Goal: Task Accomplishment & Management: Manage account settings

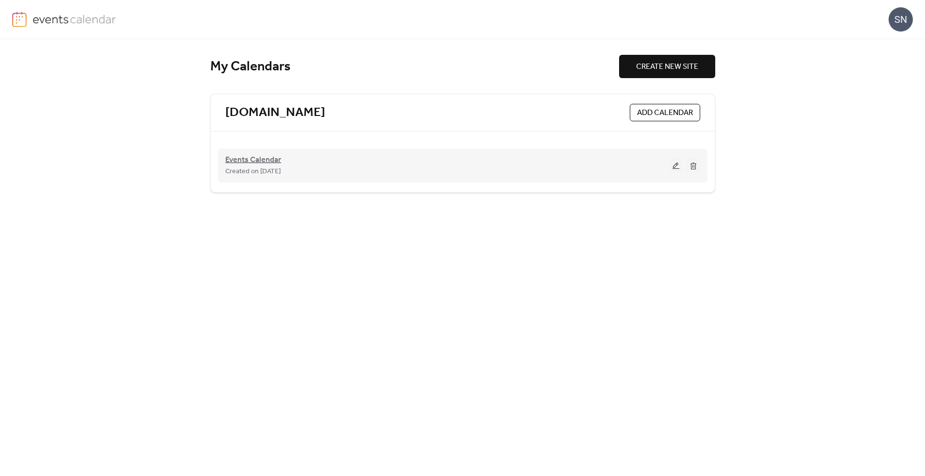
click at [271, 161] on span "Events Calendar" at bounding box center [253, 160] width 56 height 12
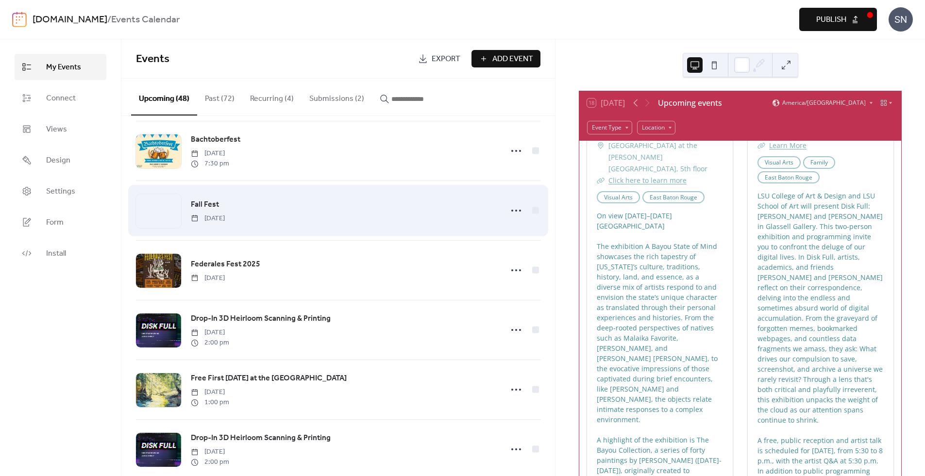
scroll to position [966, 0]
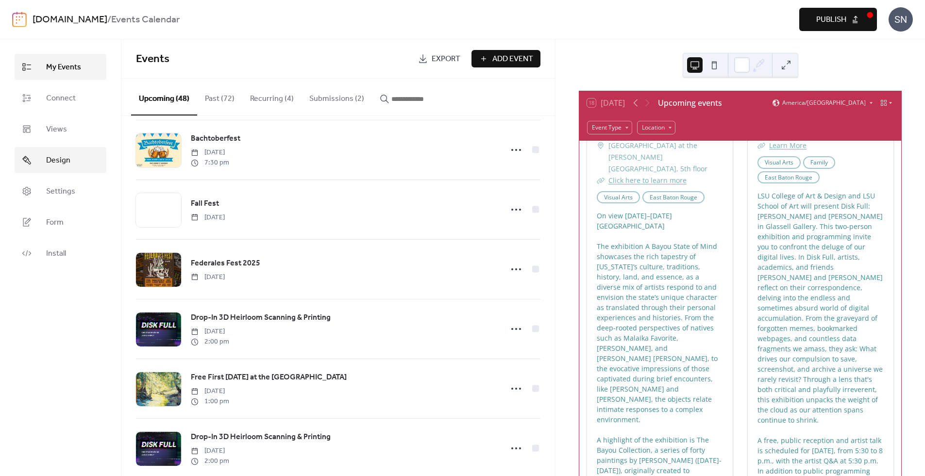
click at [64, 164] on span "Design" at bounding box center [58, 161] width 24 height 12
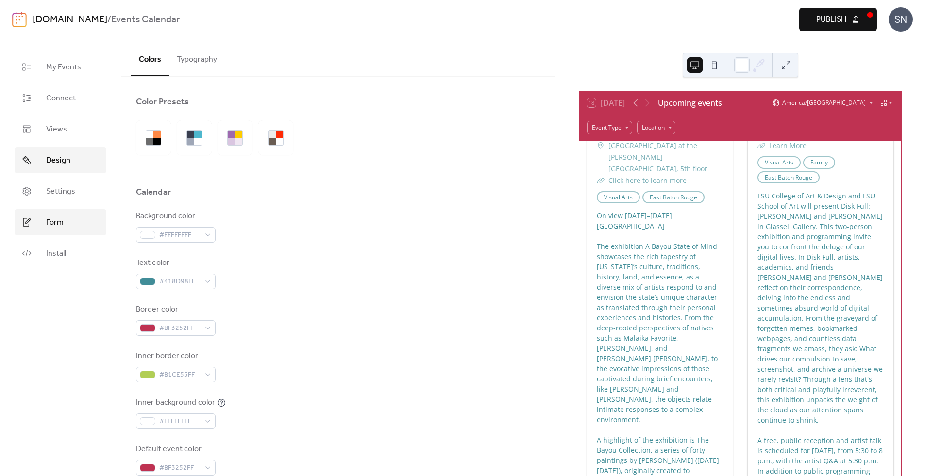
click at [72, 219] on link "Form" at bounding box center [61, 222] width 92 height 26
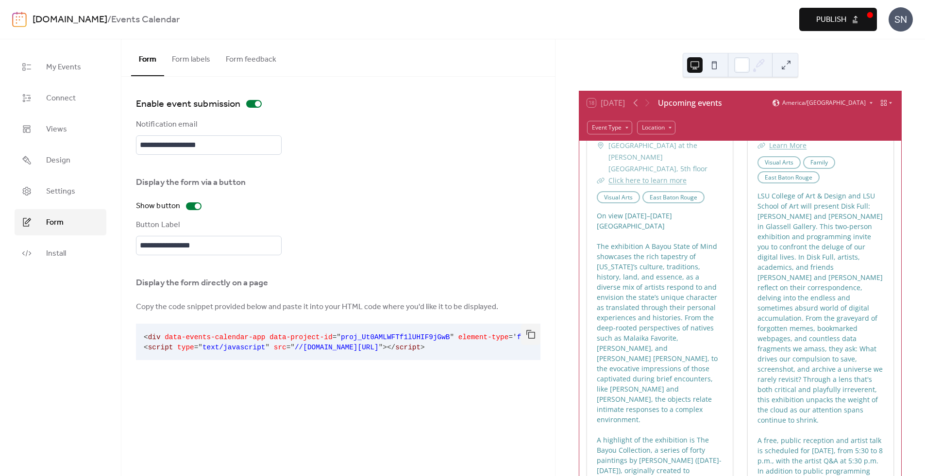
click at [198, 57] on button "Form labels" at bounding box center [191, 57] width 54 height 36
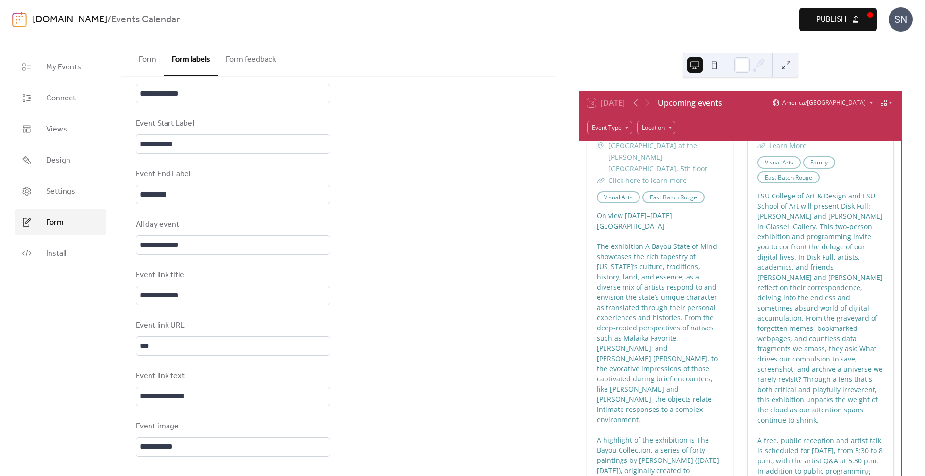
scroll to position [541, 0]
click at [250, 65] on button "Form feedback" at bounding box center [251, 57] width 66 height 36
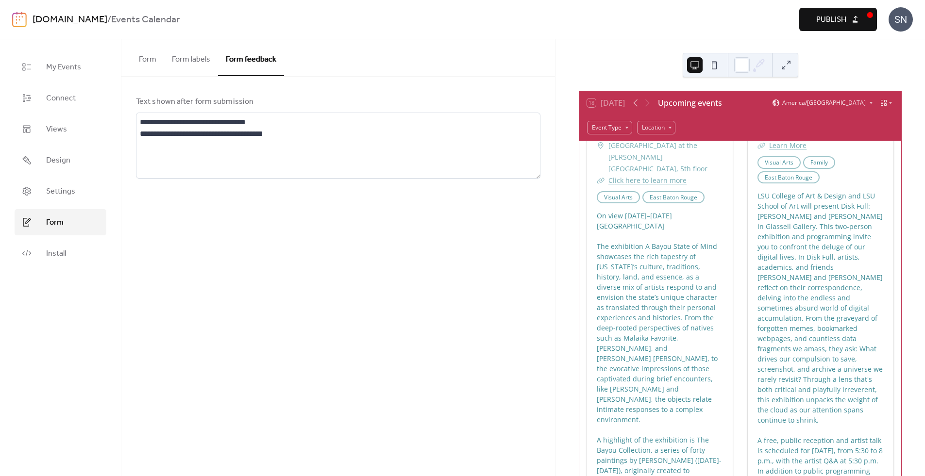
drag, startPoint x: 191, startPoint y: 65, endPoint x: 205, endPoint y: 88, distance: 27.4
click at [191, 65] on button "Form labels" at bounding box center [191, 57] width 54 height 36
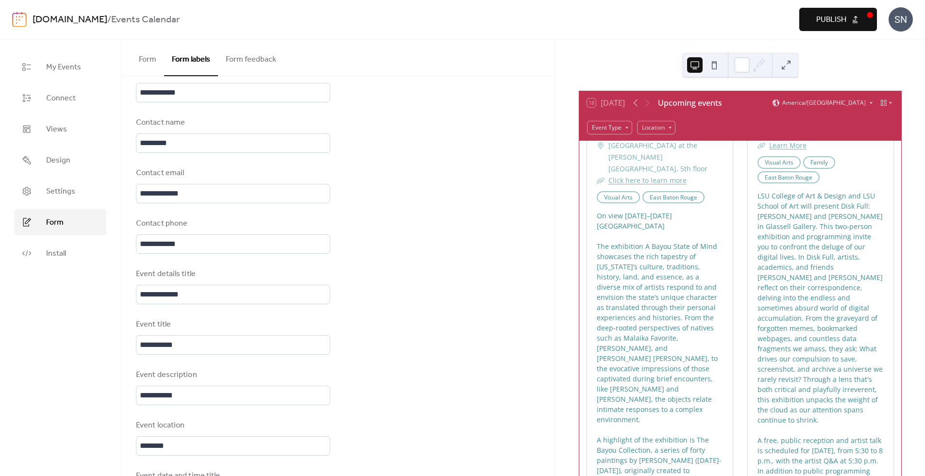
scroll to position [106, 0]
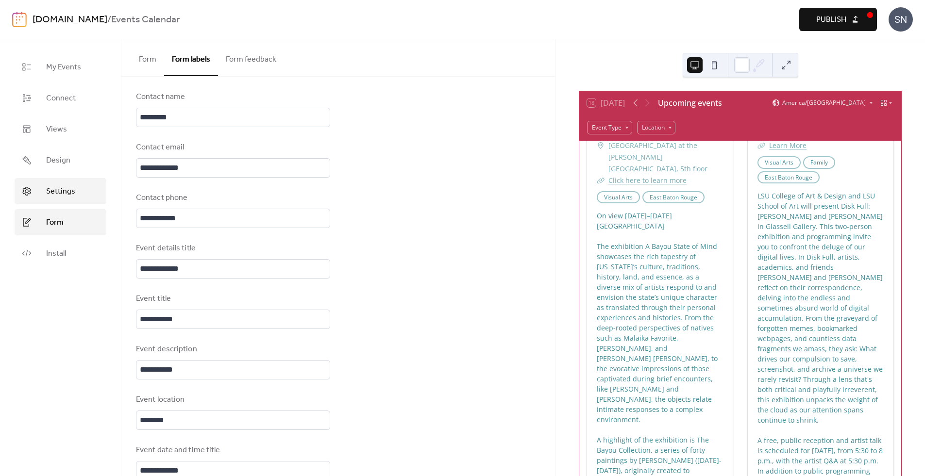
drag, startPoint x: 54, startPoint y: 198, endPoint x: 69, endPoint y: 198, distance: 15.5
click at [54, 198] on span "Settings" at bounding box center [60, 192] width 29 height 12
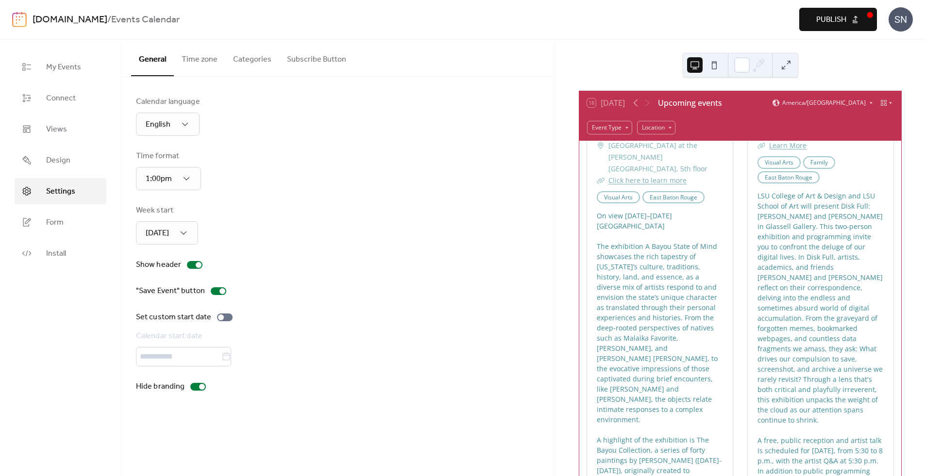
click at [314, 63] on button "Subscribe Button" at bounding box center [316, 57] width 75 height 36
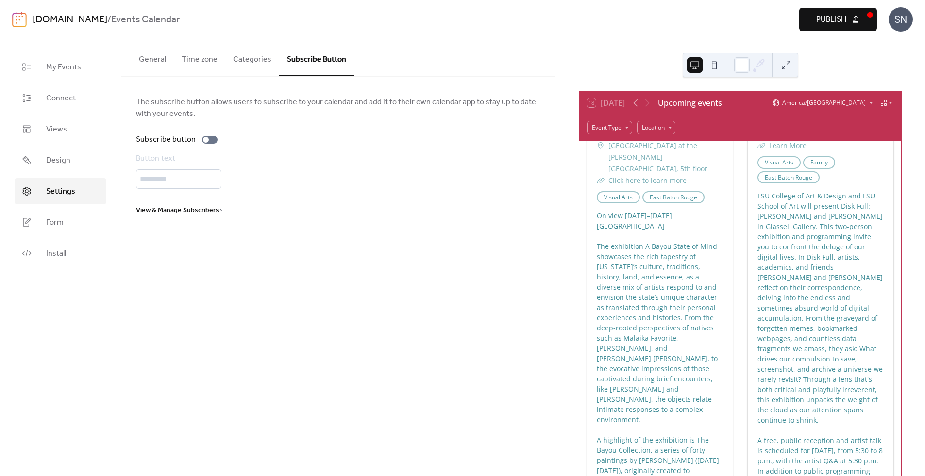
click at [249, 61] on button "Categories" at bounding box center [252, 57] width 54 height 36
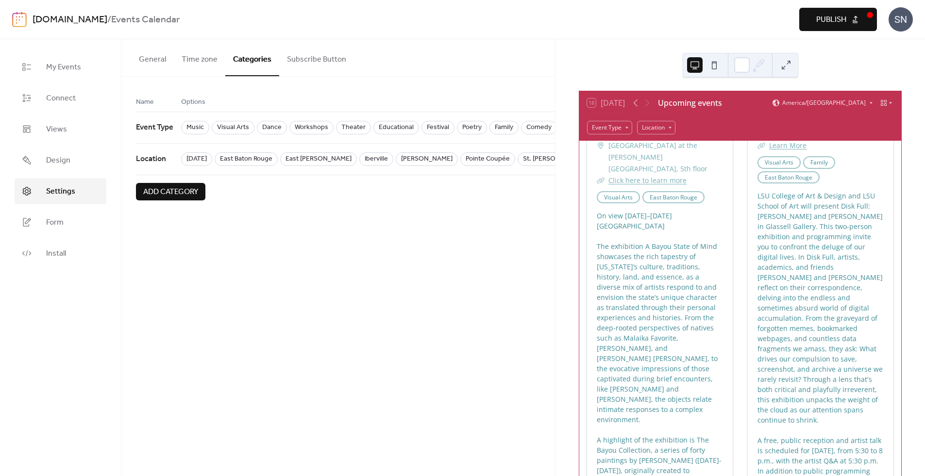
click at [202, 58] on button "Time zone" at bounding box center [199, 57] width 51 height 36
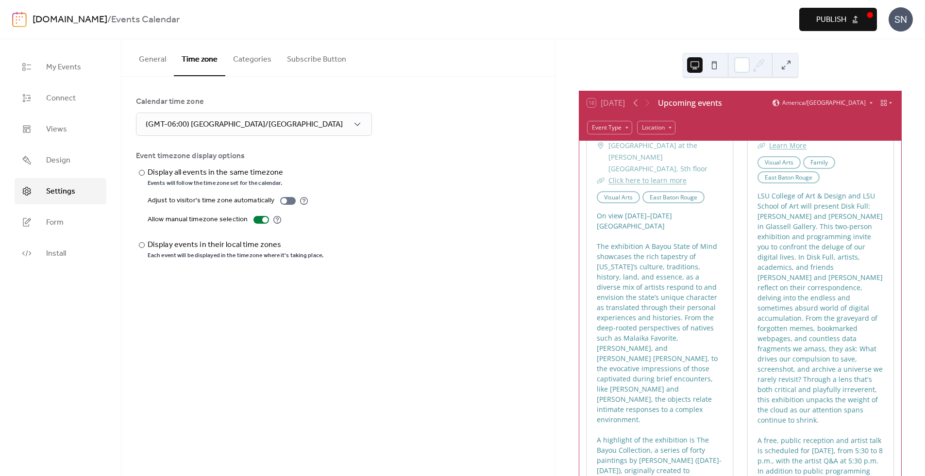
click at [156, 60] on button "General" at bounding box center [152, 57] width 43 height 36
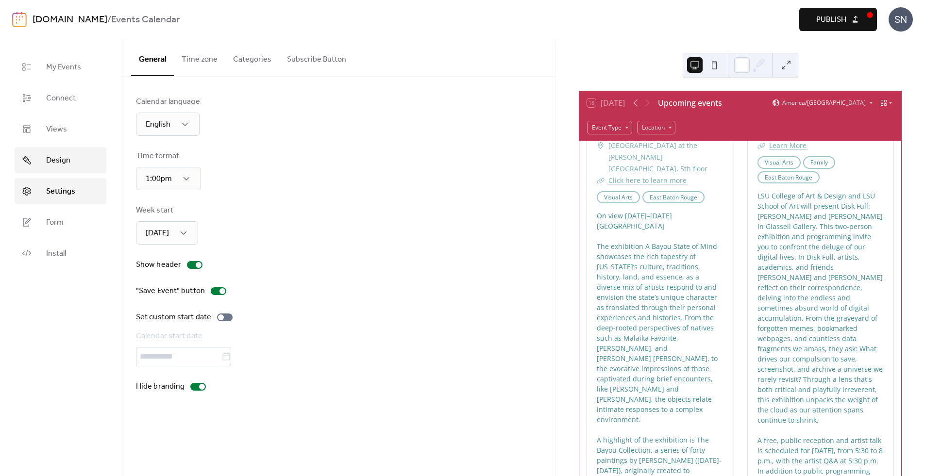
click at [70, 160] on link "Design" at bounding box center [61, 160] width 92 height 26
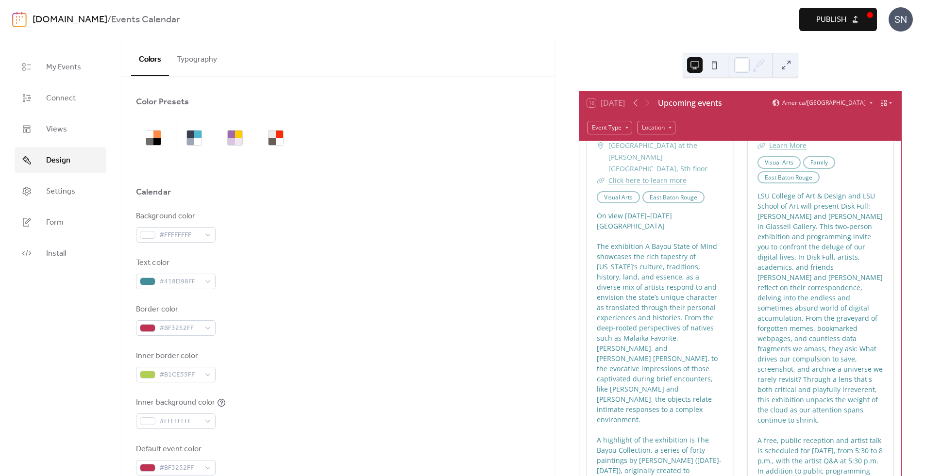
click at [211, 61] on button "Typography" at bounding box center [197, 57] width 56 height 36
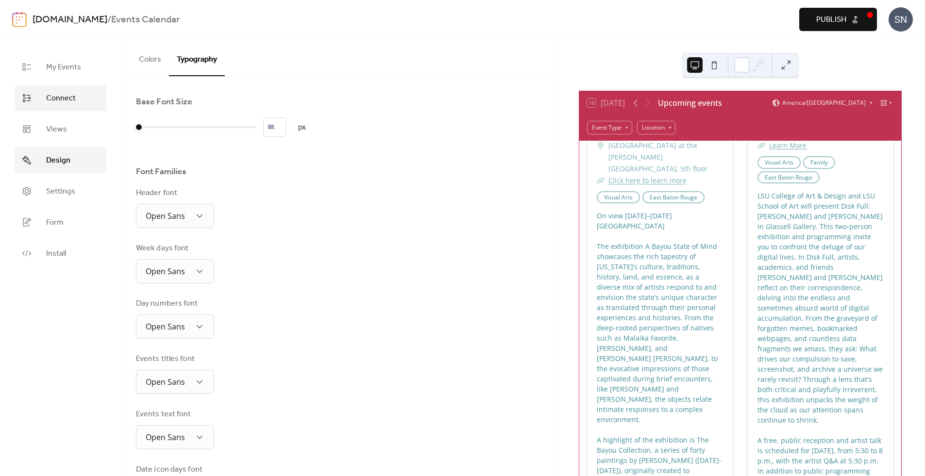
click at [57, 86] on link "Connect" at bounding box center [61, 98] width 92 height 26
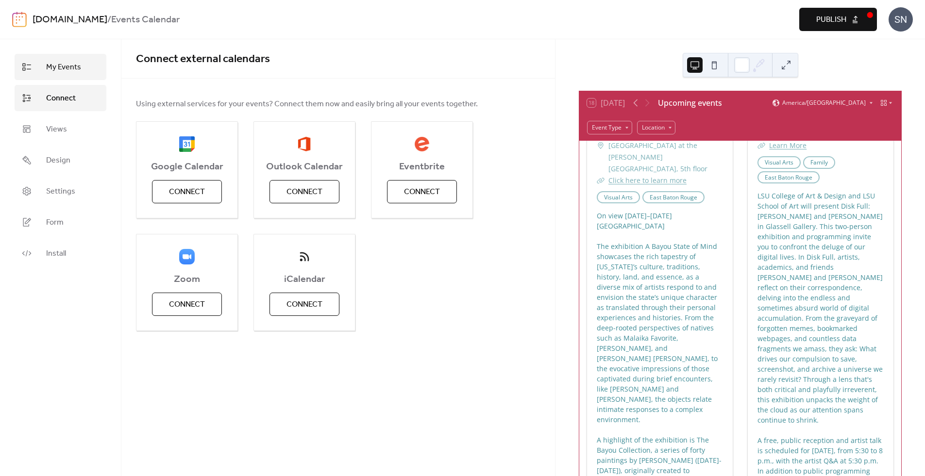
click at [52, 76] on link "My Events" at bounding box center [61, 67] width 92 height 26
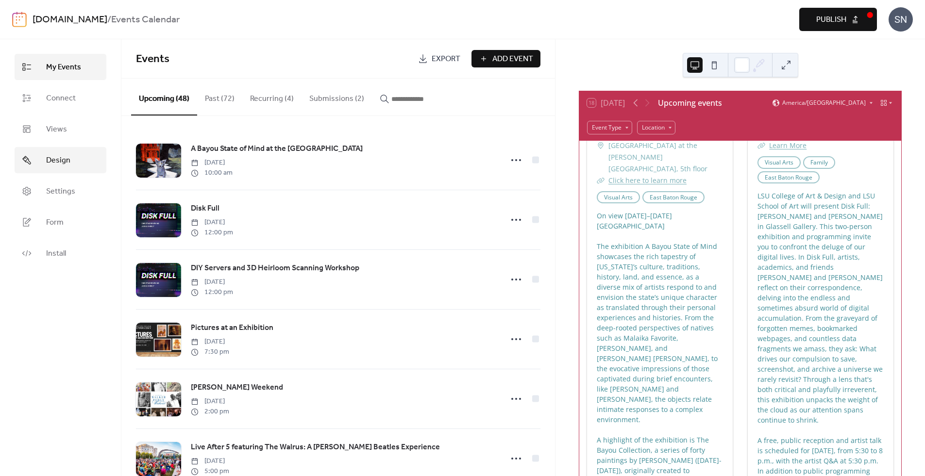
scroll to position [0, 1]
click at [61, 217] on span "Form" at bounding box center [54, 223] width 17 height 12
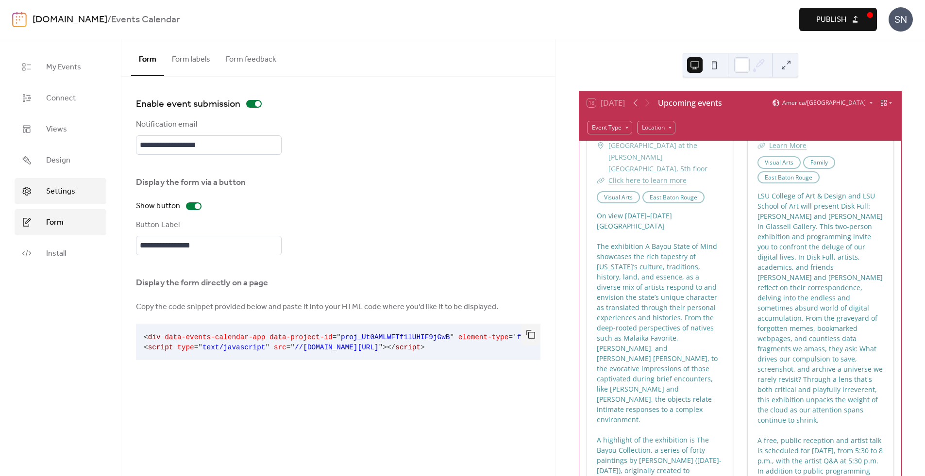
click at [50, 189] on span "Settings" at bounding box center [60, 192] width 29 height 12
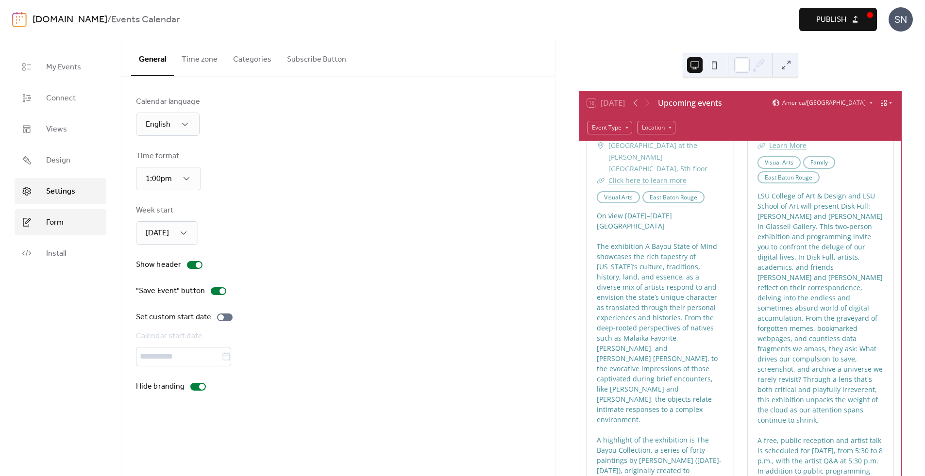
click at [69, 215] on link "Form" at bounding box center [61, 222] width 92 height 26
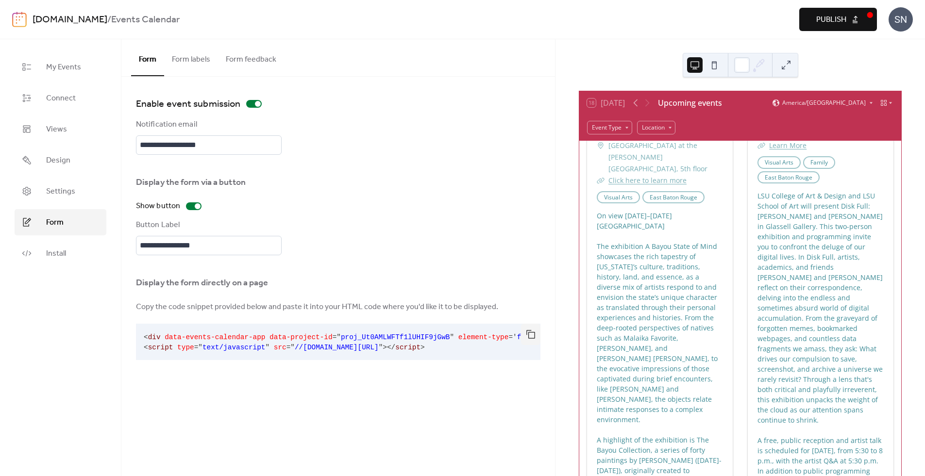
scroll to position [0, 0]
click at [195, 57] on button "Form labels" at bounding box center [191, 57] width 54 height 36
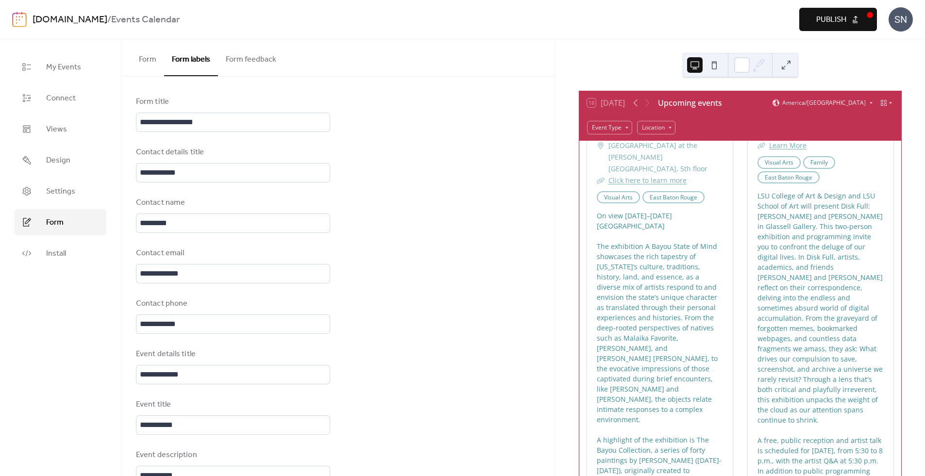
scroll to position [12, 0]
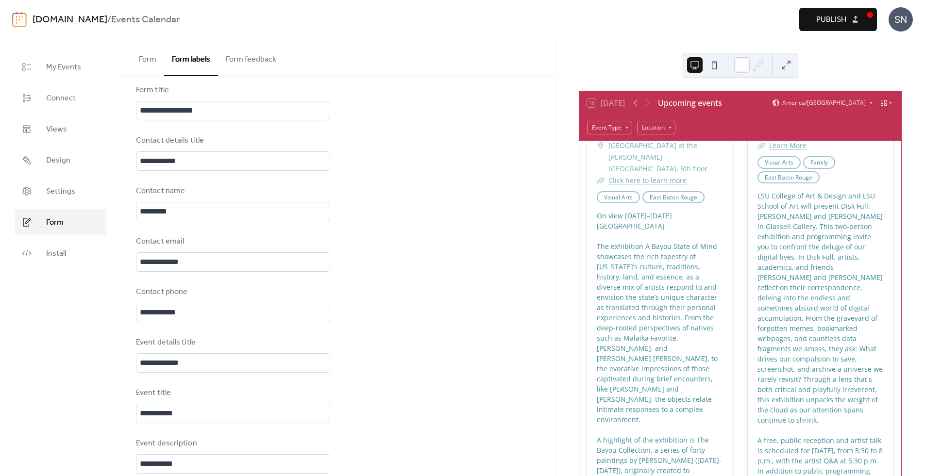
click at [149, 59] on button "Form" at bounding box center [147, 57] width 33 height 36
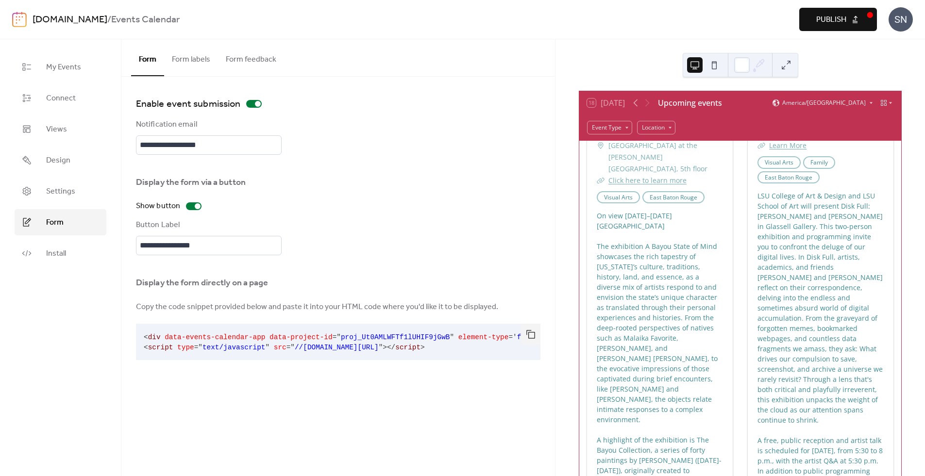
click at [361, 198] on div "**********" at bounding box center [338, 212] width 404 height 86
